Goal: Information Seeking & Learning: Understand process/instructions

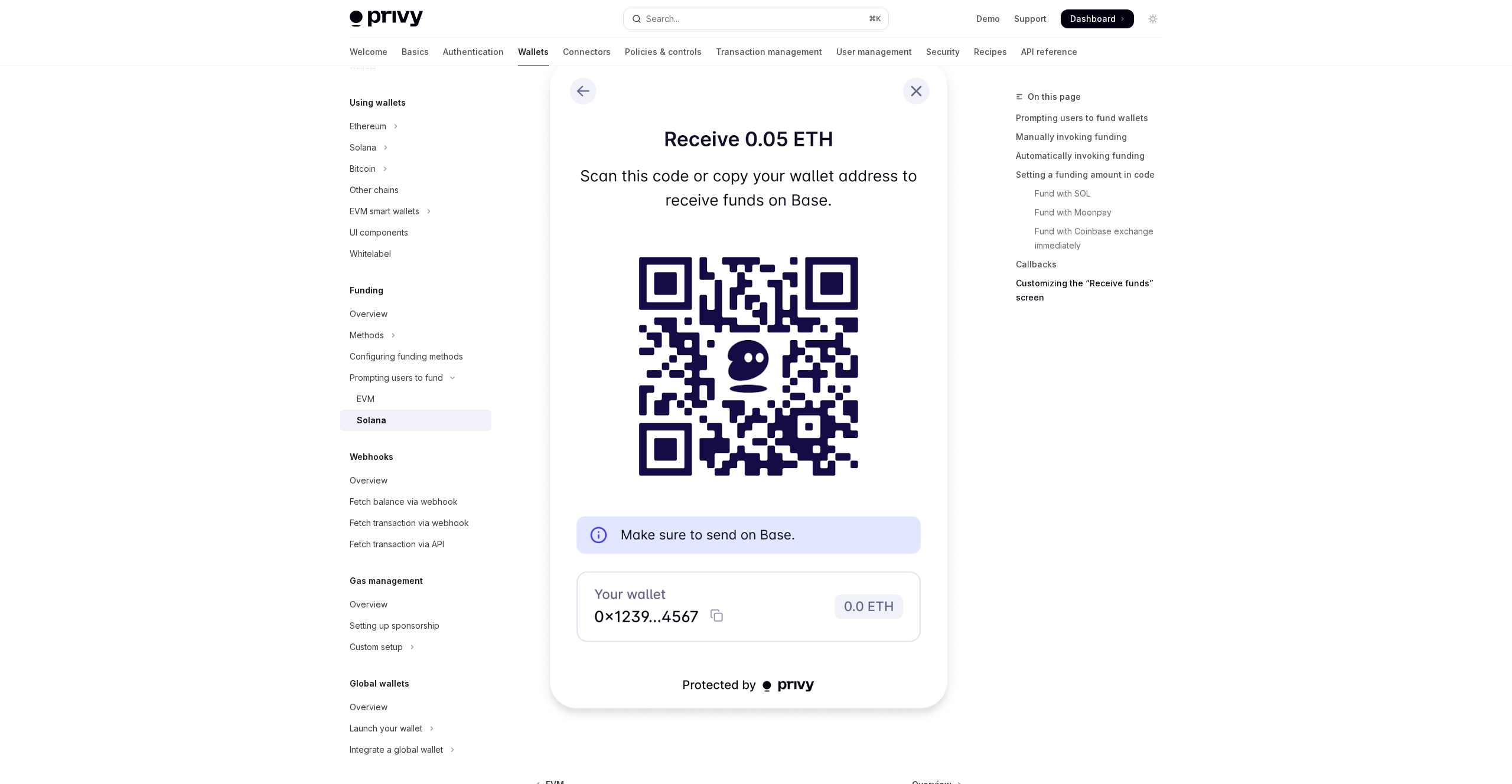
scroll to position [2883, 0]
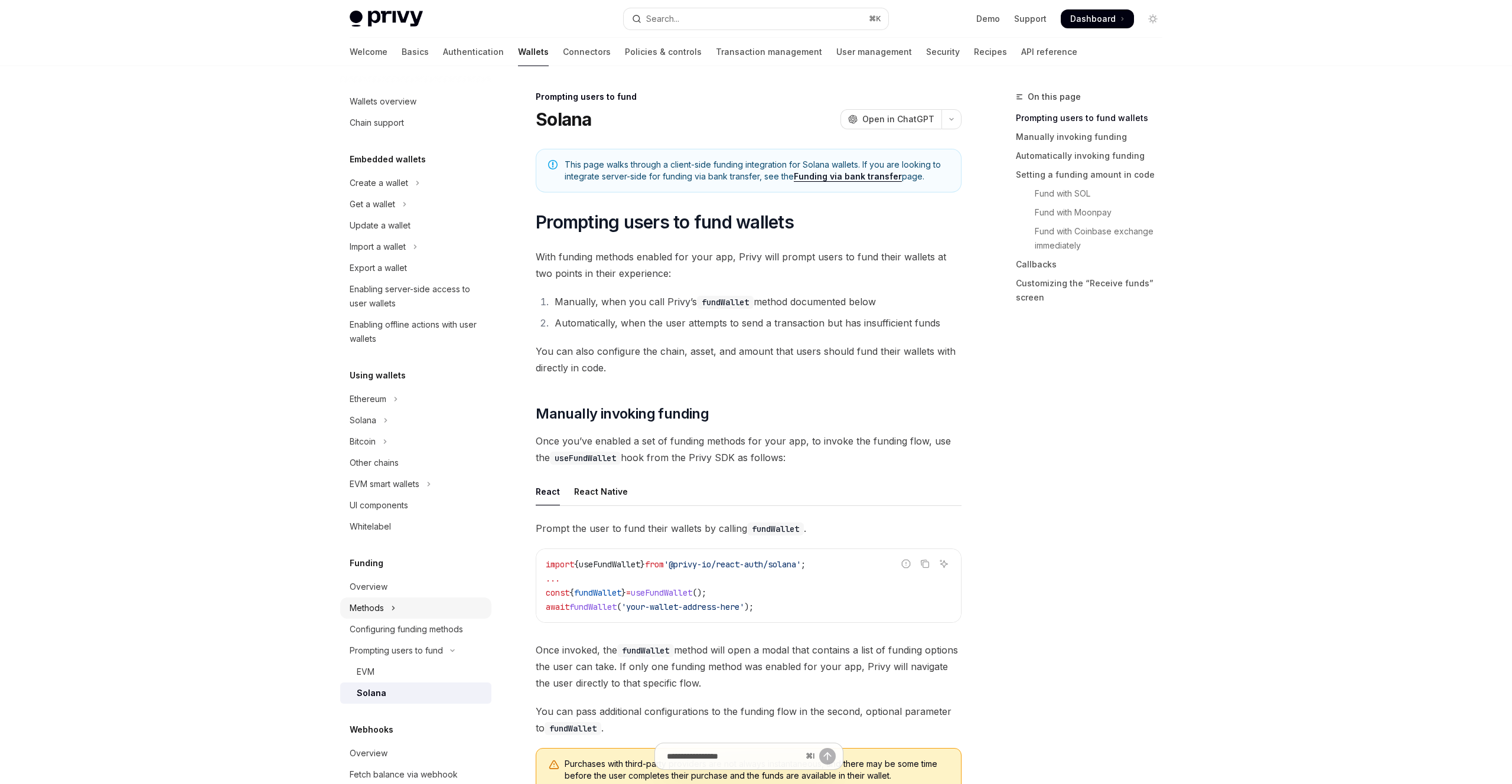
click at [383, 612] on div "Methods" at bounding box center [366, 608] width 34 height 14
type textarea "*"
